Goal: Task Accomplishment & Management: Use online tool/utility

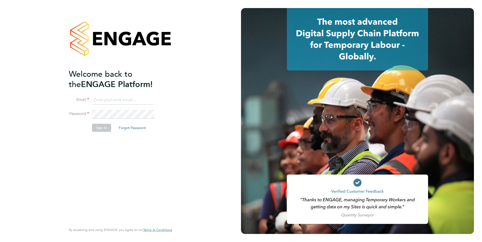
type input "[PERSON_NAME][EMAIL_ADDRESS][PERSON_NAME][DOMAIN_NAME]"
click at [102, 125] on button "Sign In" at bounding box center [101, 128] width 19 height 8
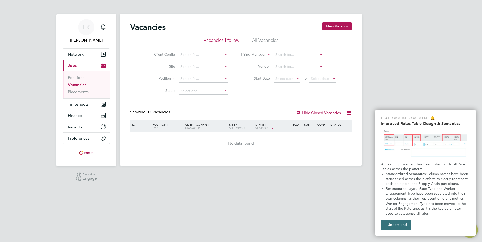
click at [395, 226] on button "I Understand" at bounding box center [396, 225] width 30 height 10
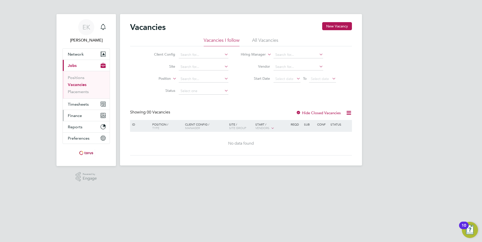
click at [78, 118] on span "Finance" at bounding box center [75, 115] width 14 height 5
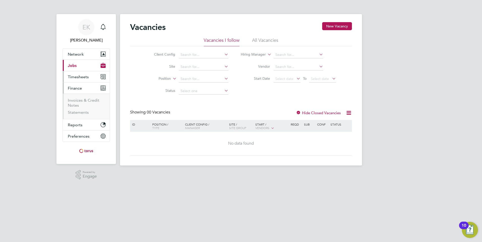
click at [80, 76] on span "Timesheets" at bounding box center [78, 77] width 21 height 5
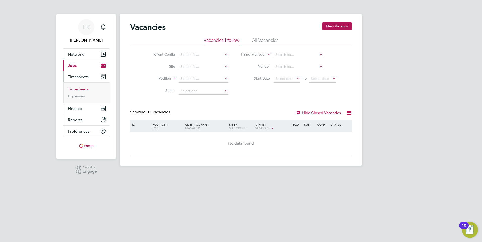
click at [77, 88] on link "Timesheets" at bounding box center [78, 89] width 21 height 5
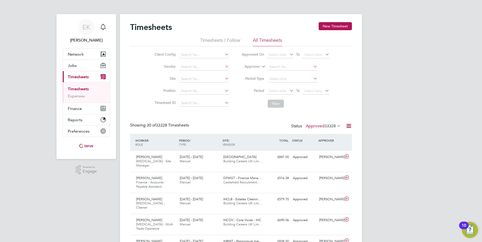
click at [224, 54] on icon at bounding box center [224, 54] width 0 height 7
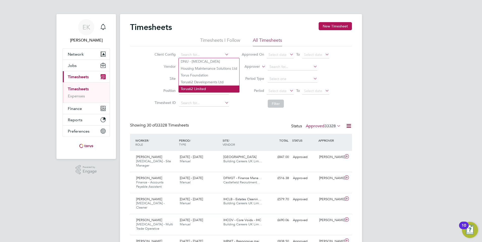
click at [201, 87] on li "Torus62 Limited" at bounding box center [209, 89] width 60 height 7
type input "Torus62 Limited"
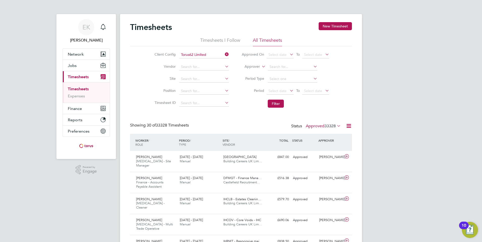
click at [224, 67] on icon at bounding box center [224, 66] width 0 height 7
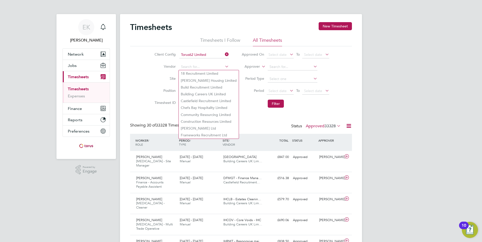
click at [137, 64] on div "Client Config Torus62 Limited Vendor Site Position Timesheet ID Approved On Sel…" at bounding box center [241, 78] width 222 height 64
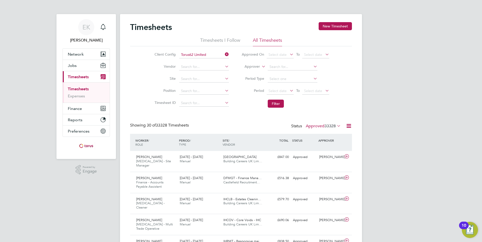
click at [224, 80] on icon at bounding box center [224, 78] width 0 height 7
click at [219, 91] on li "BAAMT - Asset Management" at bounding box center [221, 92] width 84 height 7
type input "BAAMT - Asset Management"
click at [289, 89] on icon at bounding box center [289, 90] width 0 height 7
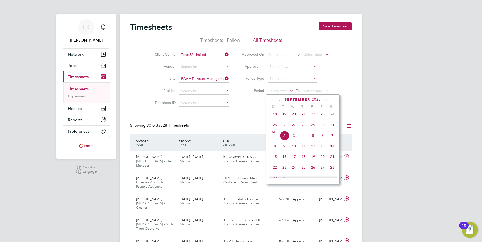
click at [279, 99] on icon at bounding box center [279, 100] width 5 height 6
click at [274, 161] on span "28" at bounding box center [275, 159] width 10 height 10
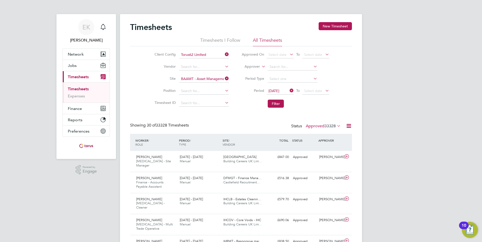
click at [324, 91] on icon at bounding box center [324, 90] width 0 height 7
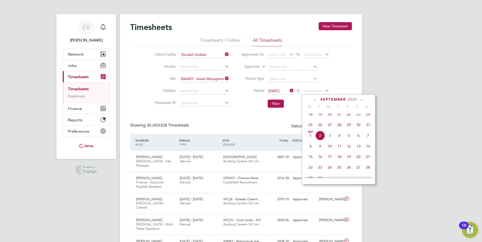
click at [367, 129] on span "31" at bounding box center [368, 125] width 10 height 10
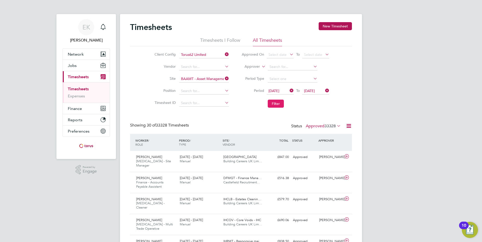
click at [278, 104] on button "Filter" at bounding box center [276, 104] width 16 height 8
click at [350, 126] on icon at bounding box center [349, 126] width 6 height 6
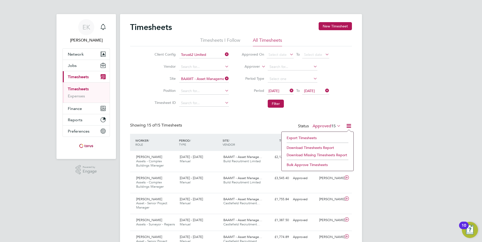
click at [321, 147] on li "Download Timesheets Report" at bounding box center [317, 147] width 67 height 7
